Goal: Transaction & Acquisition: Purchase product/service

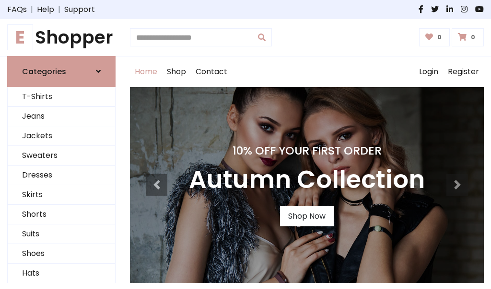
click at [245, 145] on h4 "10% Off Your First Order" at bounding box center [307, 150] width 236 height 13
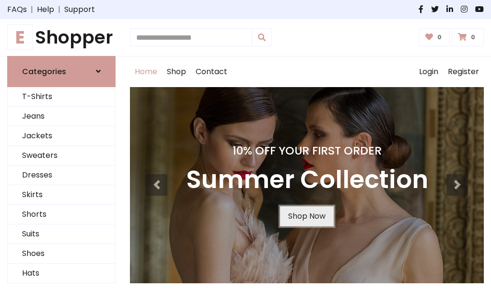
click at [306, 216] on link "Shop Now" at bounding box center [307, 216] width 54 height 20
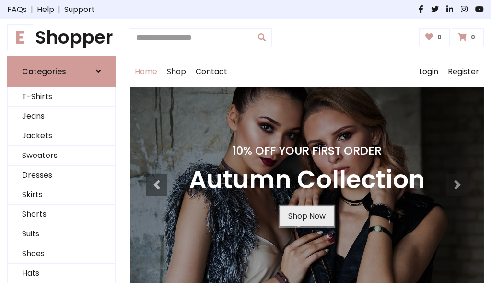
click at [306, 216] on link "Shop Now" at bounding box center [307, 216] width 54 height 20
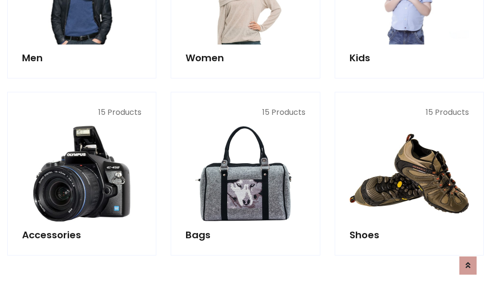
scroll to position [955, 0]
